Goal: Transaction & Acquisition: Purchase product/service

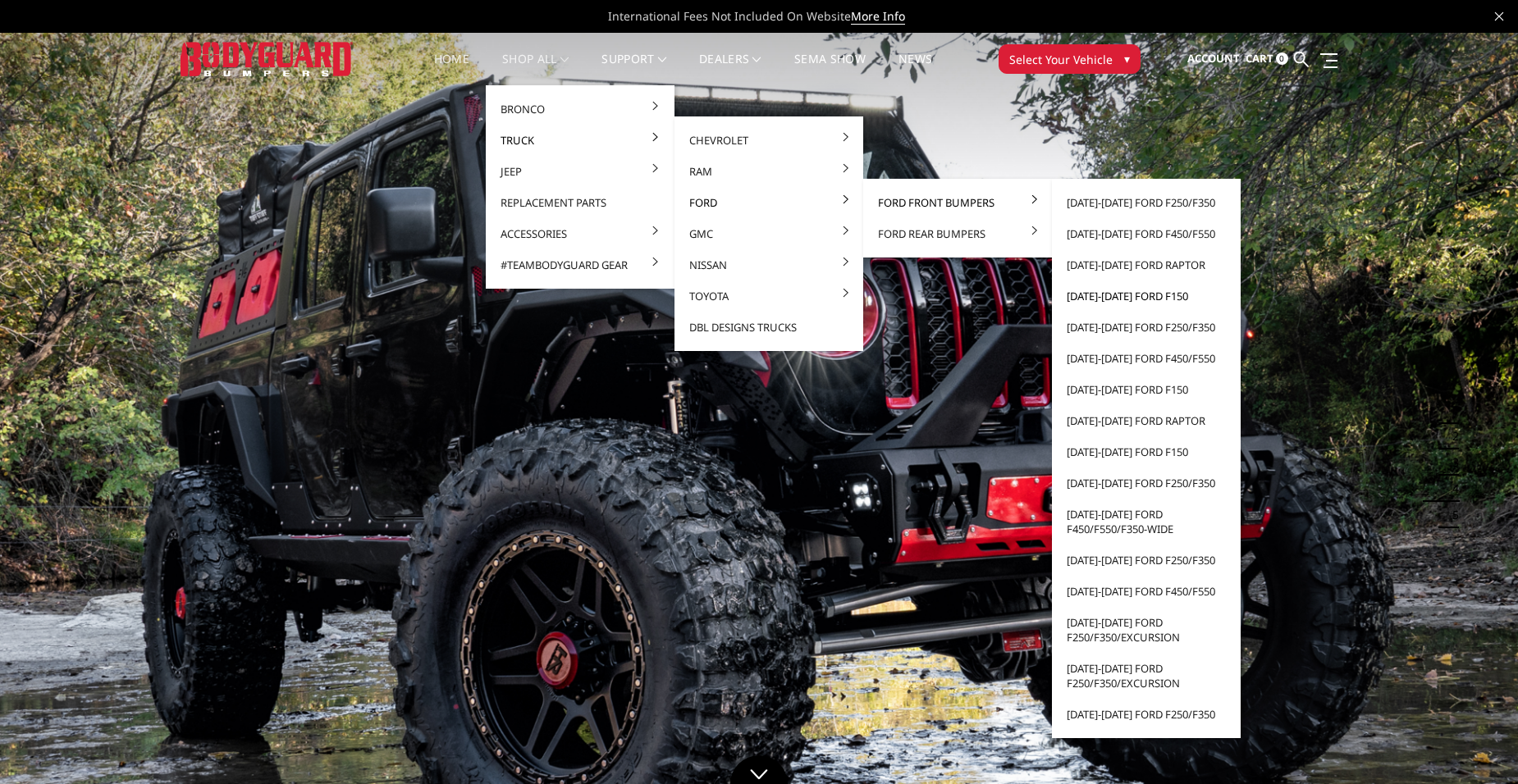
click at [1111, 293] on link "[DATE]-[DATE] Ford F150" at bounding box center [1146, 296] width 175 height 31
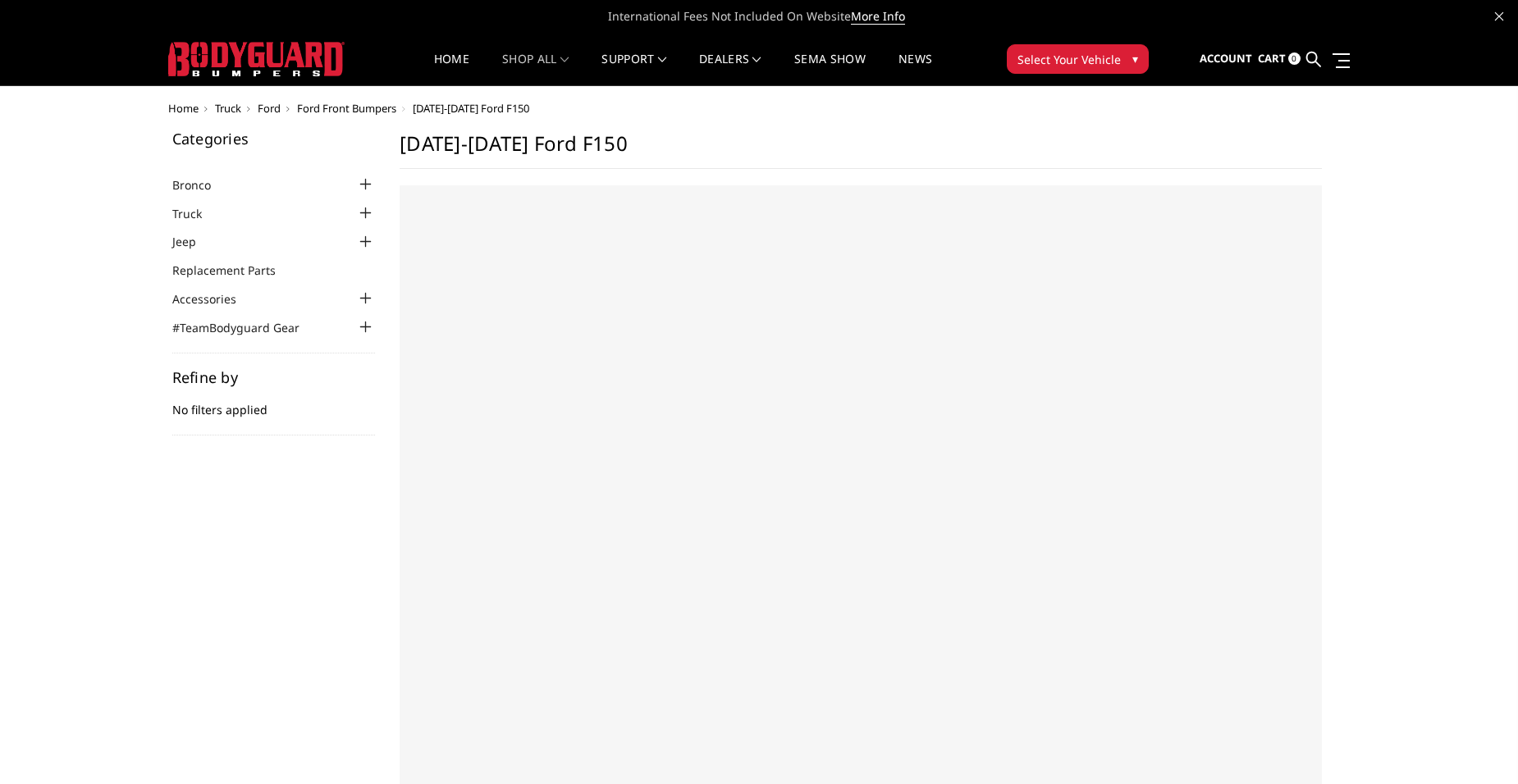
select select "US"
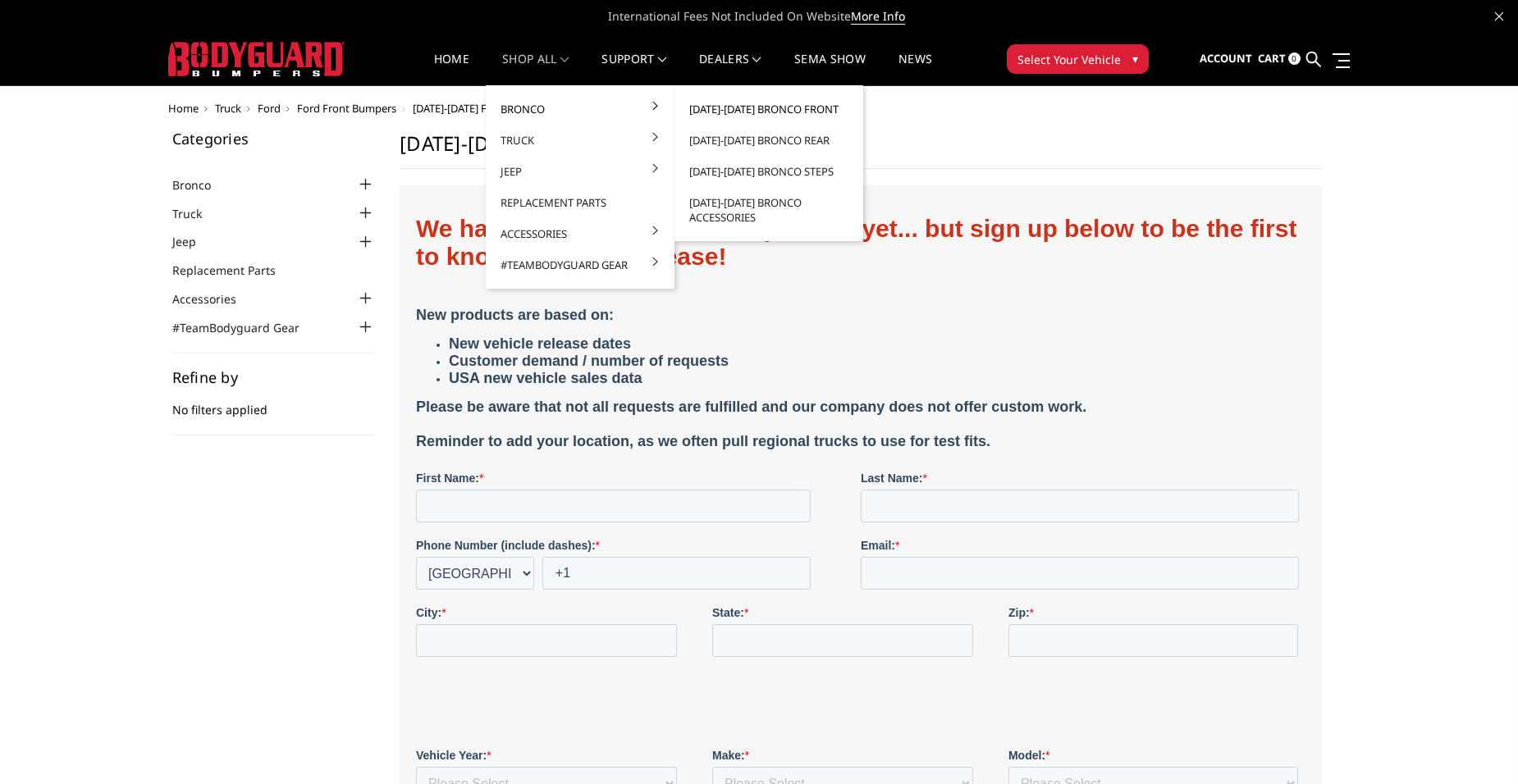
click at [749, 106] on link "[DATE]-[DATE] Bronco Front" at bounding box center [768, 109] width 175 height 31
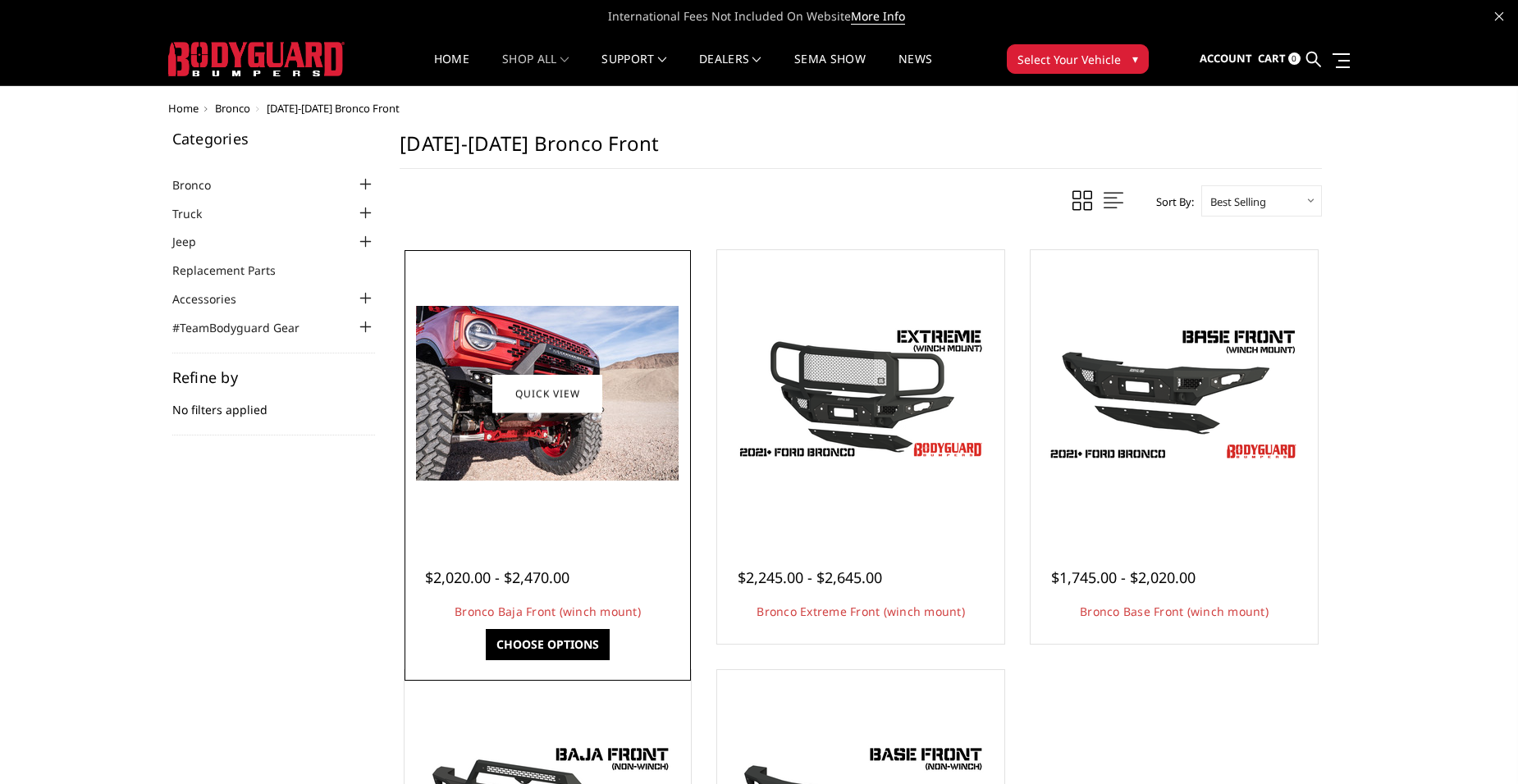
click at [538, 366] on img at bounding box center [546, 393] width 263 height 174
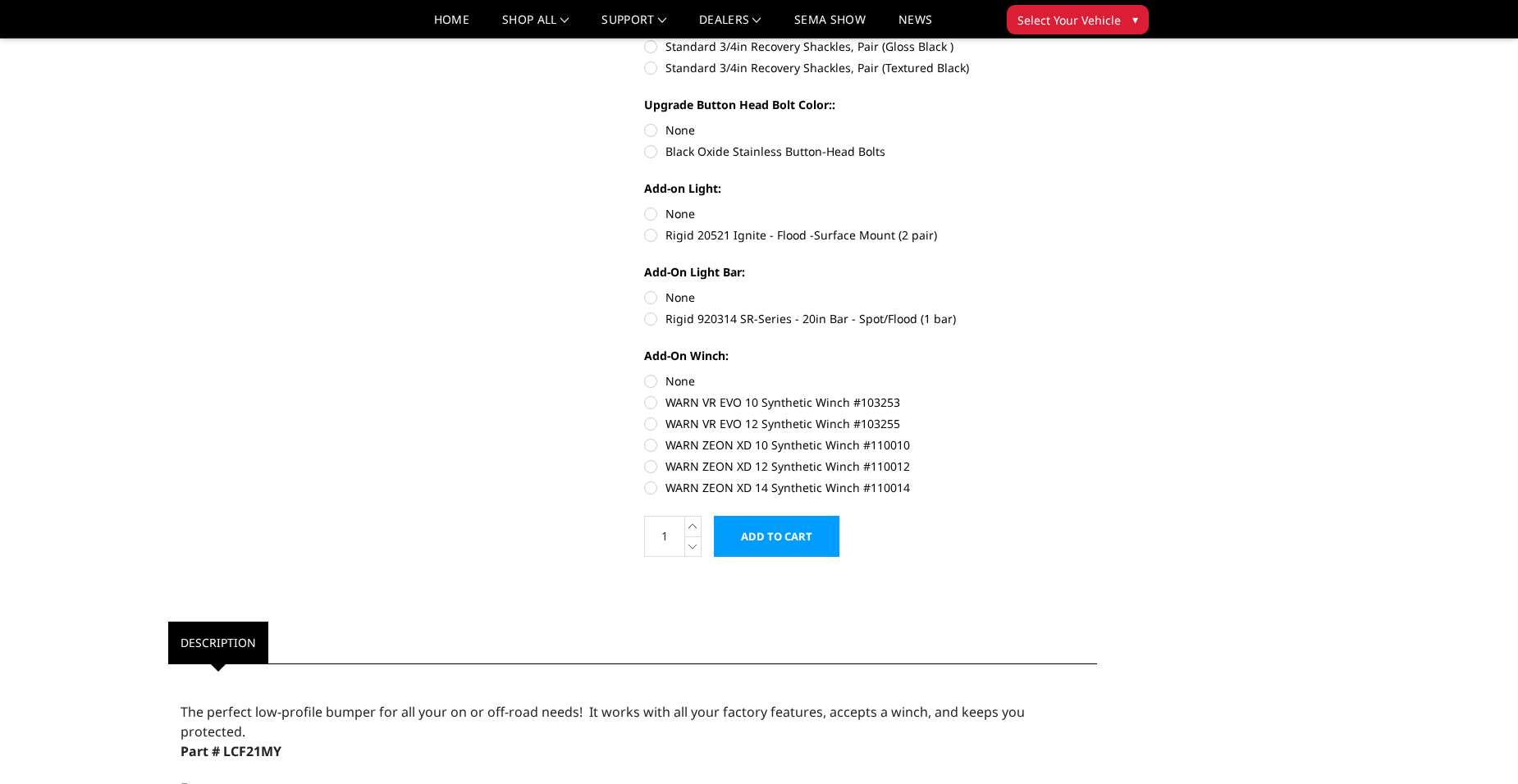
scroll to position [738, 0]
click at [702, 316] on label "Rigid 920314 SR-Series - 20in Bar - Spot/Flood (1 bar)" at bounding box center [871, 318] width 453 height 17
click at [1097, 289] on input "Rigid 920314 SR-Series - 20in Bar - Spot/Flood (1 bar)" at bounding box center [1097, 288] width 1 height 1
radio input "true"
drag, startPoint x: 692, startPoint y: 314, endPoint x: 752, endPoint y: 321, distance: 60.4
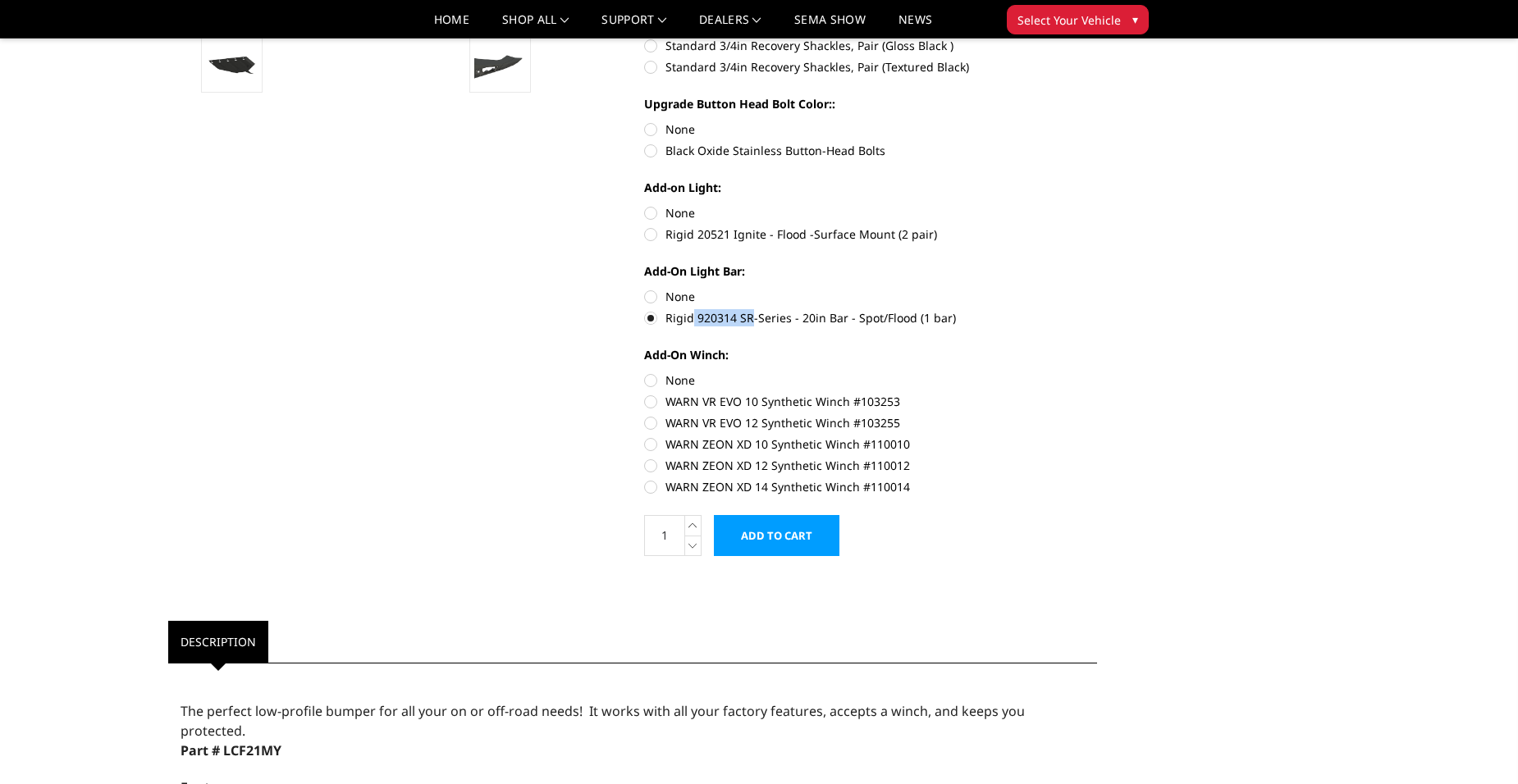
click at [752, 321] on label "Rigid 920314 SR-Series - 20in Bar - Spot/Flood (1 bar)" at bounding box center [871, 318] width 453 height 17
drag, startPoint x: 752, startPoint y: 321, endPoint x: 734, endPoint y: 321, distance: 18.0
copy label "920314 SR"
